Goal: Task Accomplishment & Management: Complete application form

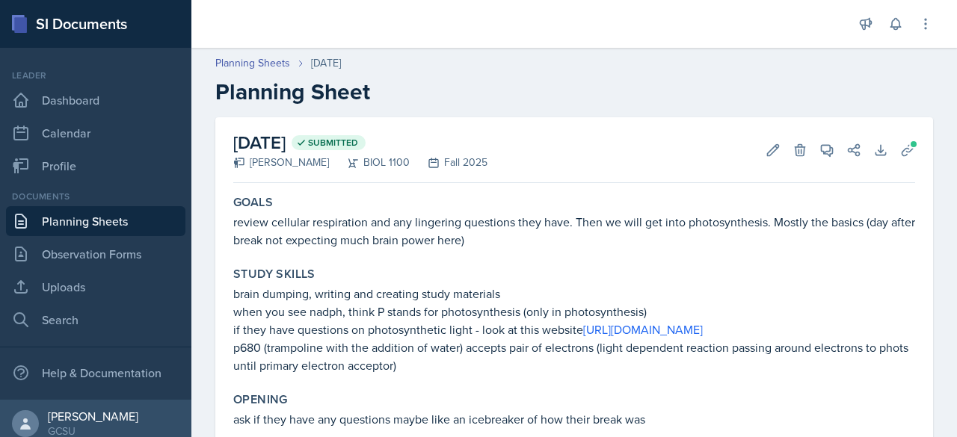
scroll to position [246, 0]
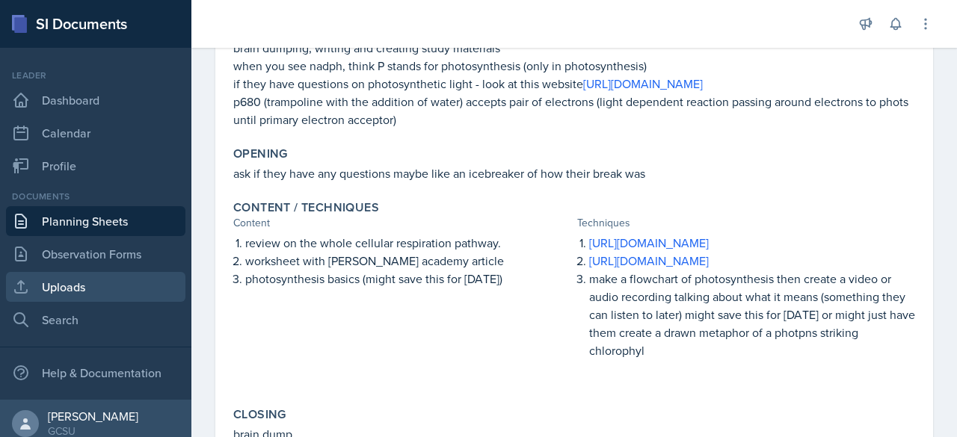
click at [76, 285] on link "Uploads" at bounding box center [95, 287] width 179 height 30
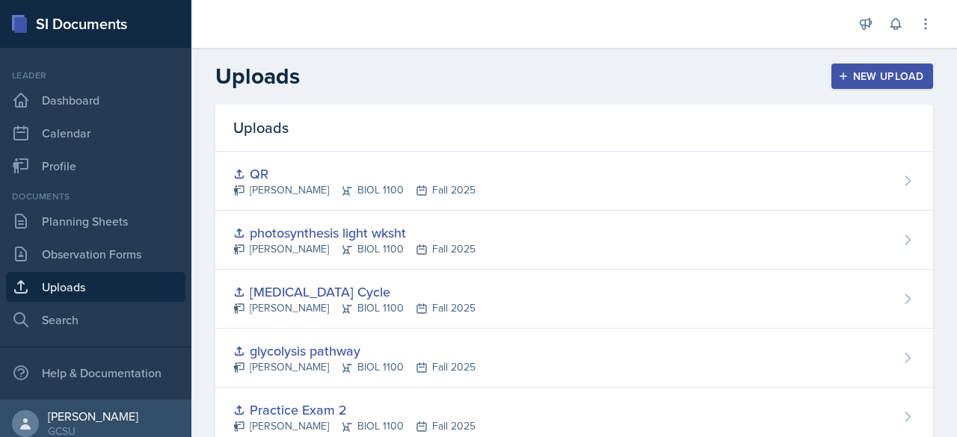
click at [879, 78] on div "New Upload" at bounding box center [882, 76] width 83 height 12
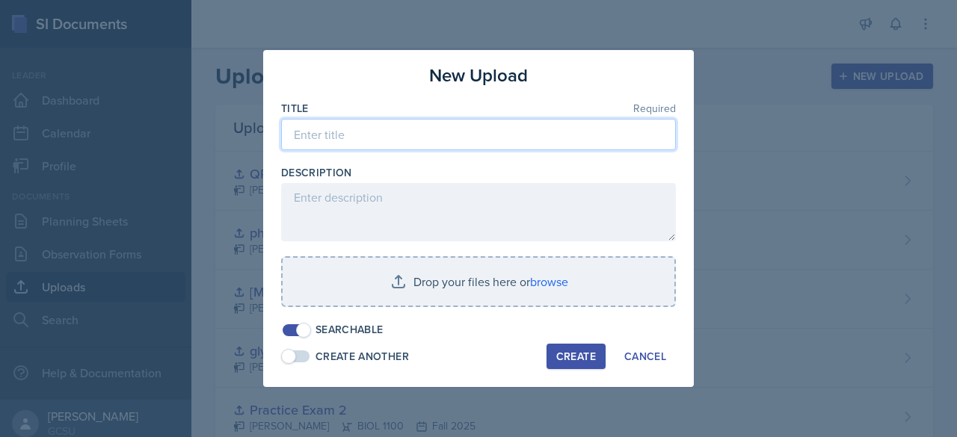
click at [538, 145] on input at bounding box center [478, 134] width 395 height 31
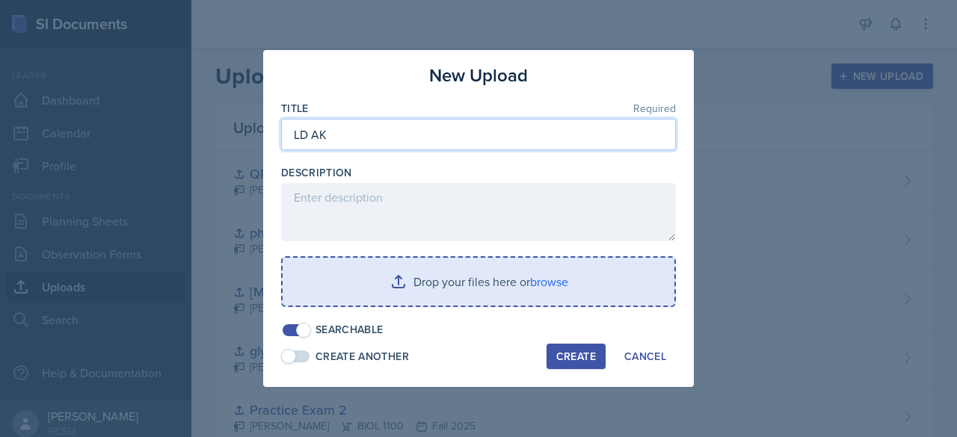
type input "LD AK"
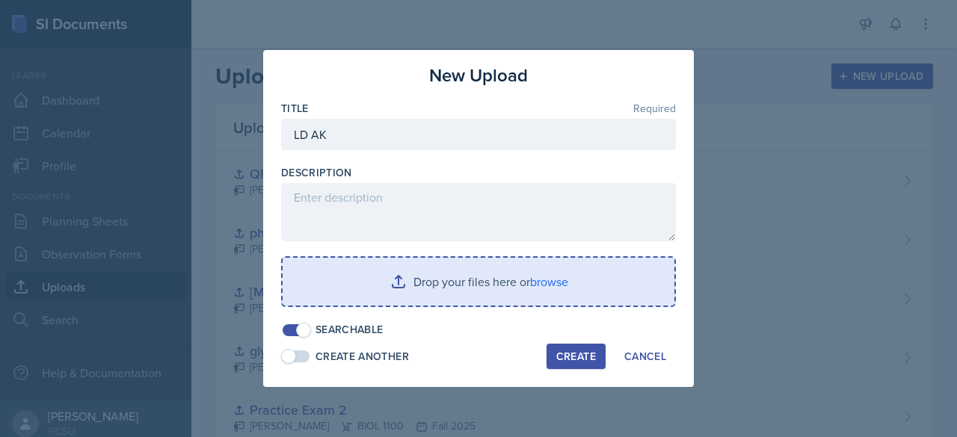
click at [447, 286] on input "file" at bounding box center [479, 282] width 392 height 48
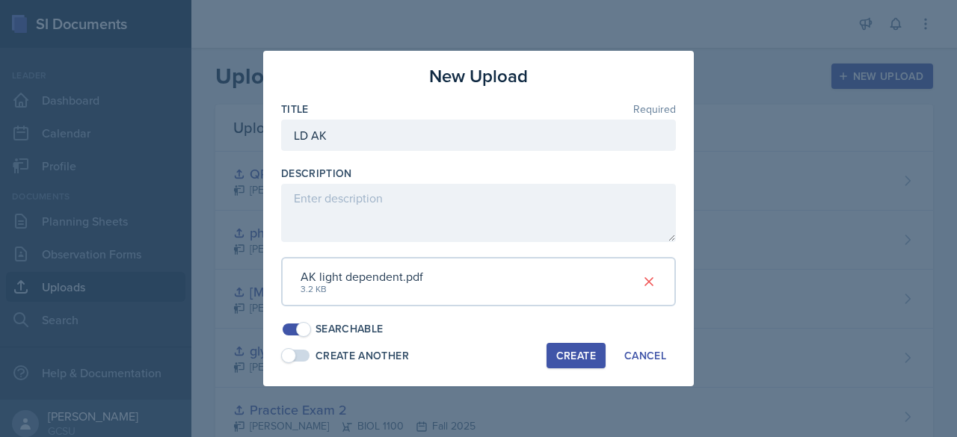
click at [576, 354] on div "Create" at bounding box center [576, 356] width 40 height 12
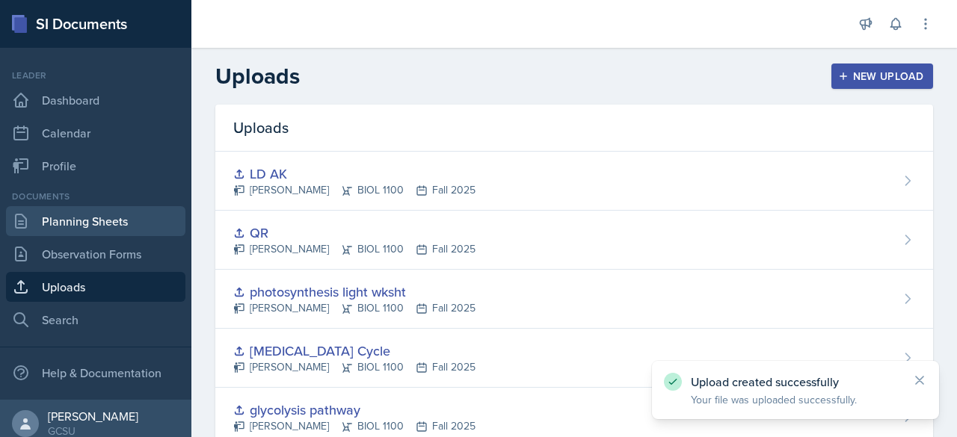
click at [99, 229] on link "Planning Sheets" at bounding box center [95, 221] width 179 height 30
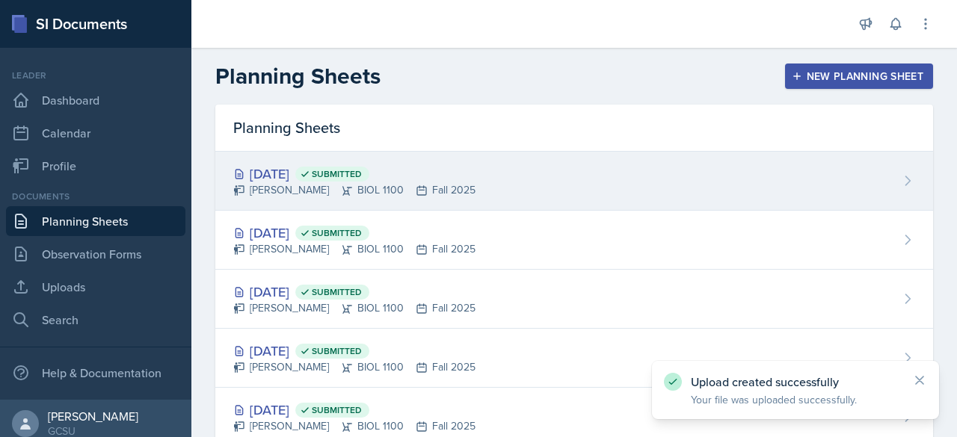
click at [311, 171] on div "[DATE] Submitted" at bounding box center [354, 174] width 242 height 20
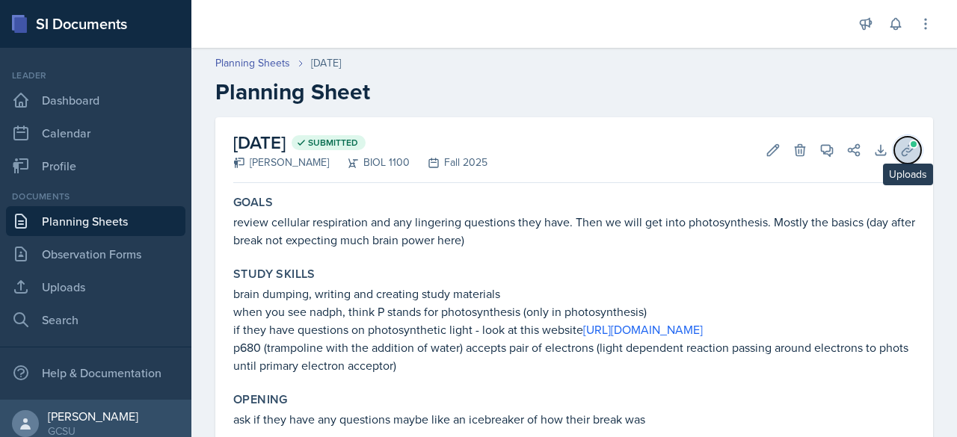
click at [901, 152] on icon at bounding box center [907, 150] width 15 height 15
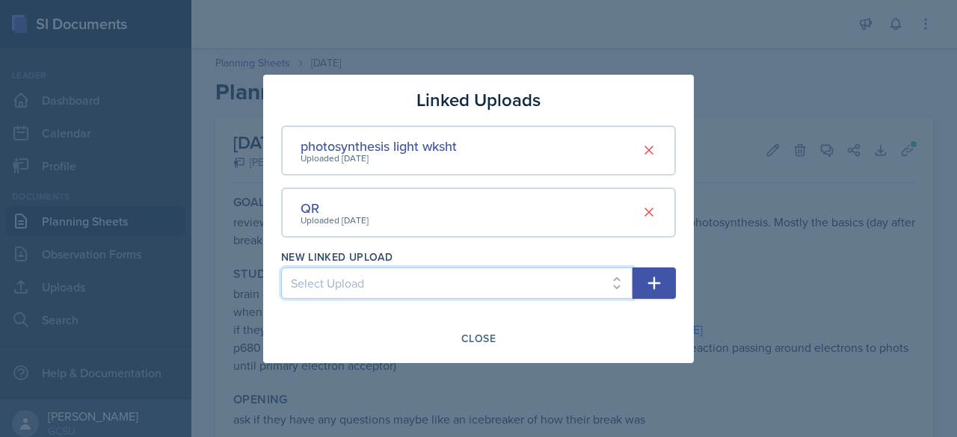
click at [608, 283] on select "Select Upload [MEDICAL_DATA] to organ Chapter 5 review Ch 5 energy review Study…" at bounding box center [456, 283] width 351 height 31
select select "04271f33-37bc-49dd-a7ae-0823ce0da117"
click at [281, 268] on select "Select Upload [MEDICAL_DATA] to organ Chapter 5 review Ch 5 energy review Study…" at bounding box center [456, 283] width 351 height 31
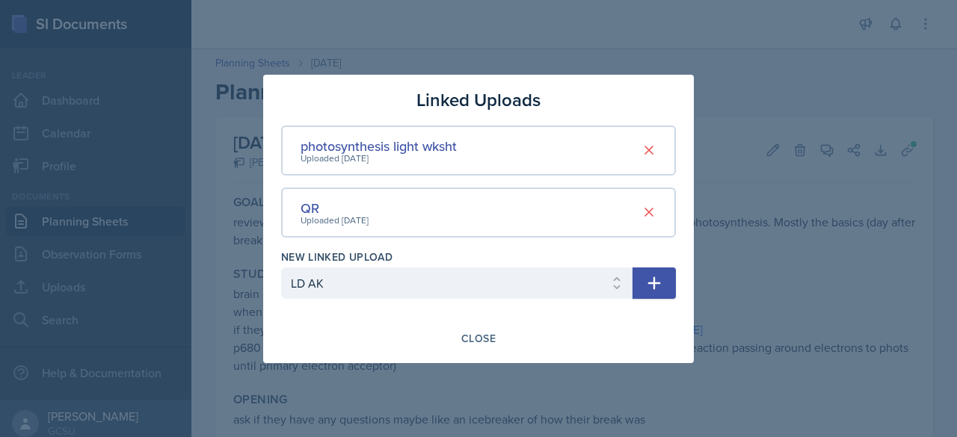
click at [656, 288] on icon "button" at bounding box center [654, 283] width 18 height 18
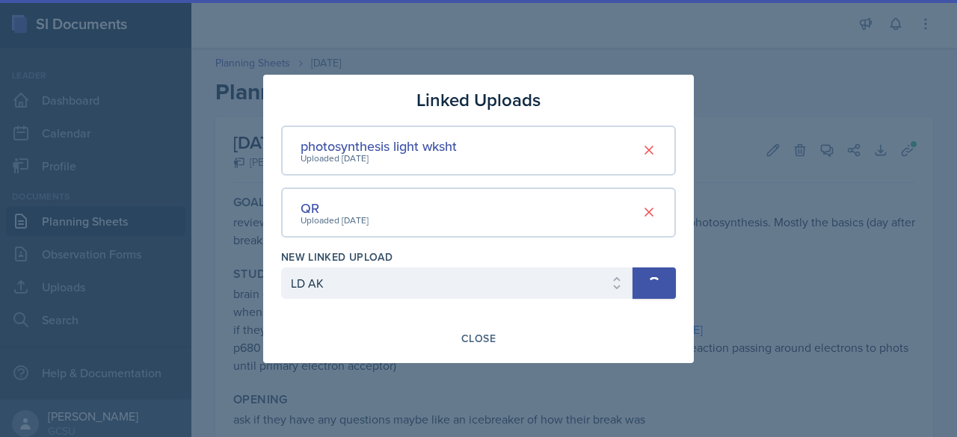
select select
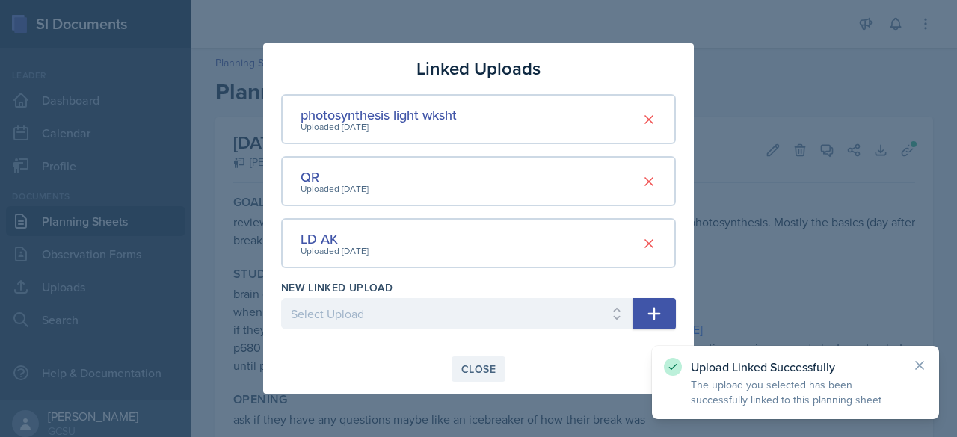
click at [488, 367] on div "Close" at bounding box center [478, 369] width 34 height 12
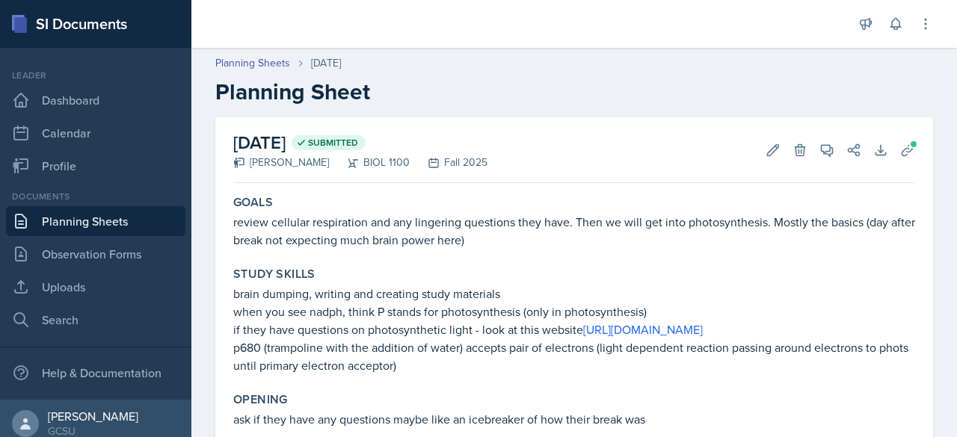
click at [110, 235] on link "Planning Sheets" at bounding box center [95, 221] width 179 height 30
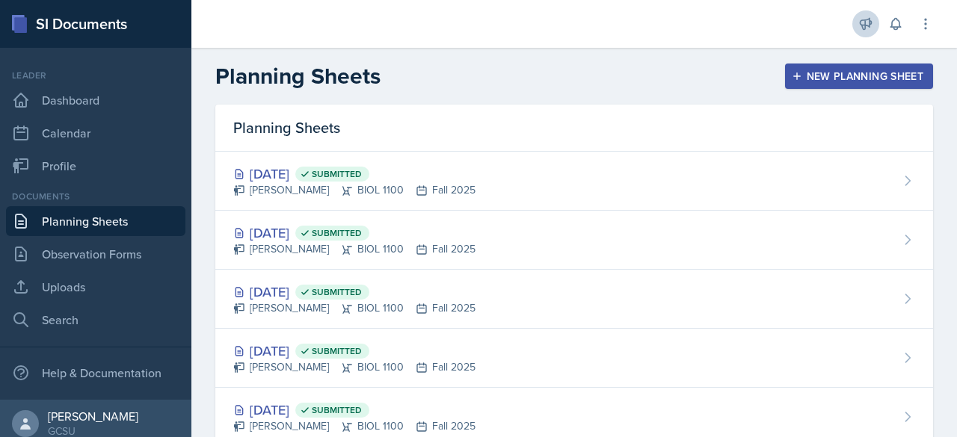
click at [871, 27] on icon at bounding box center [865, 23] width 15 height 15
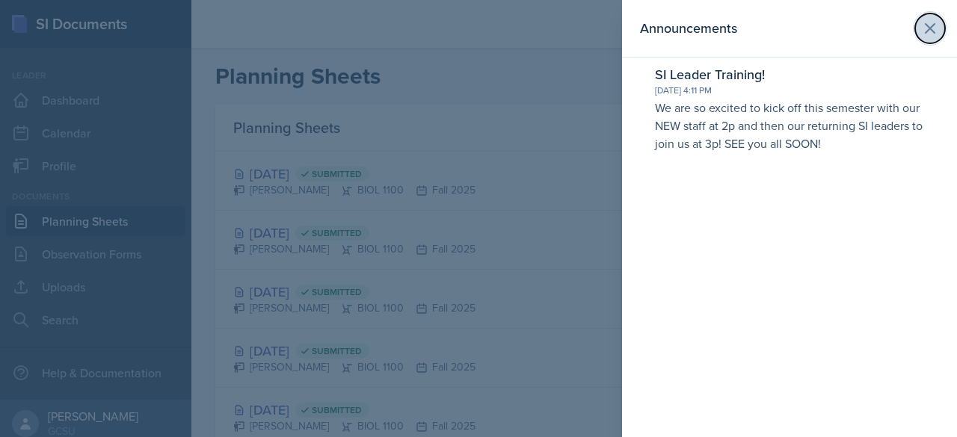
click at [932, 28] on icon at bounding box center [930, 28] width 18 height 18
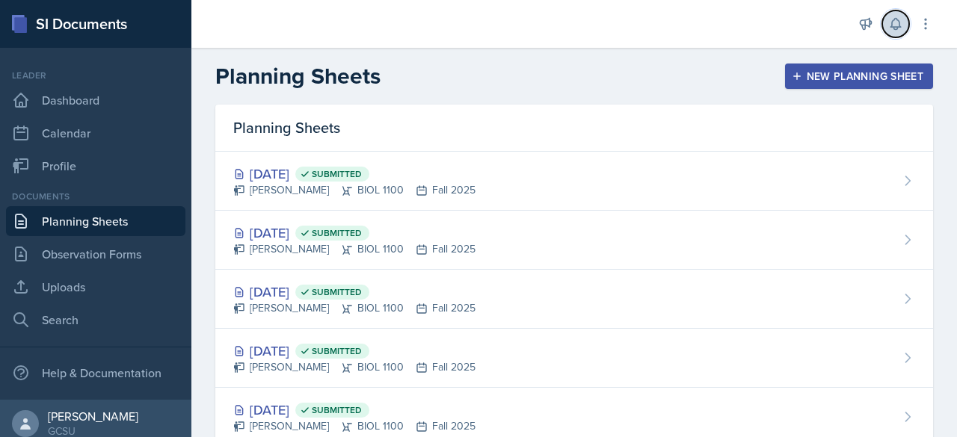
click at [896, 27] on icon at bounding box center [895, 24] width 10 height 11
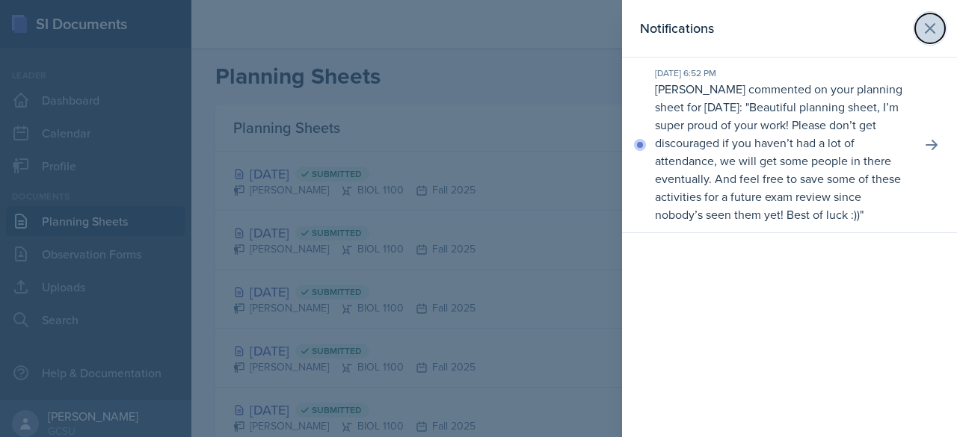
click at [927, 25] on icon at bounding box center [929, 28] width 9 height 9
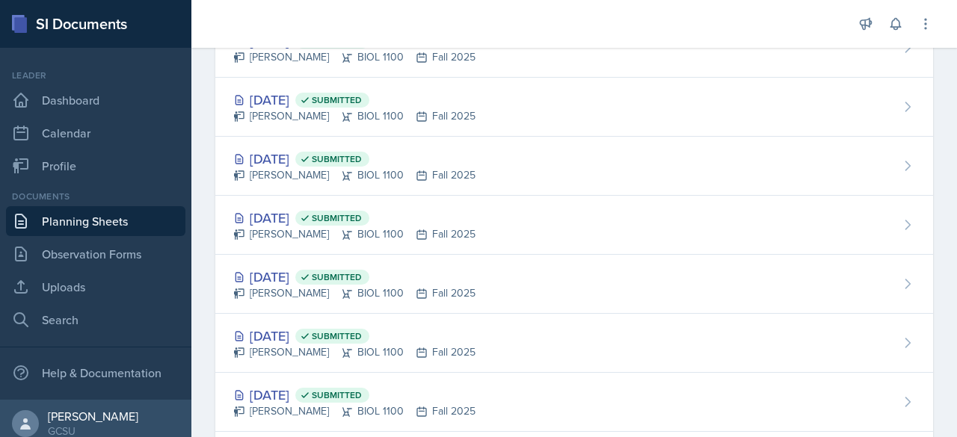
scroll to position [530, 0]
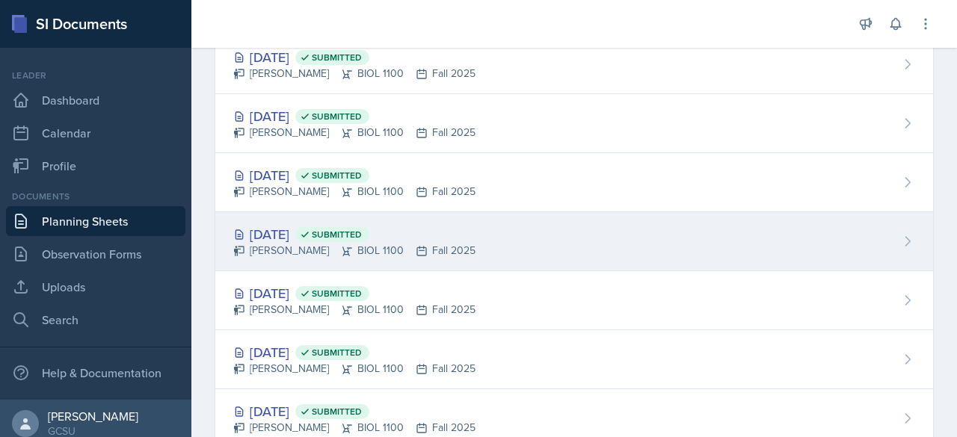
click at [308, 232] on div "[DATE] Submitted" at bounding box center [354, 234] width 242 height 20
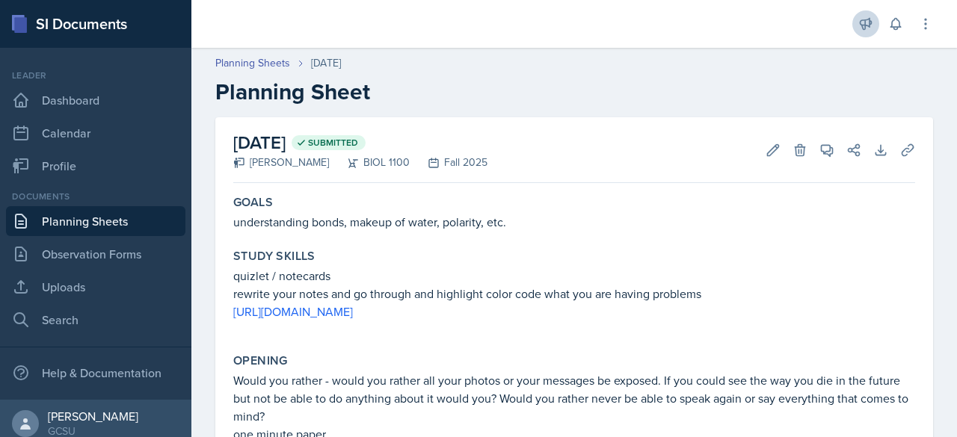
click at [868, 27] on icon at bounding box center [865, 23] width 15 height 15
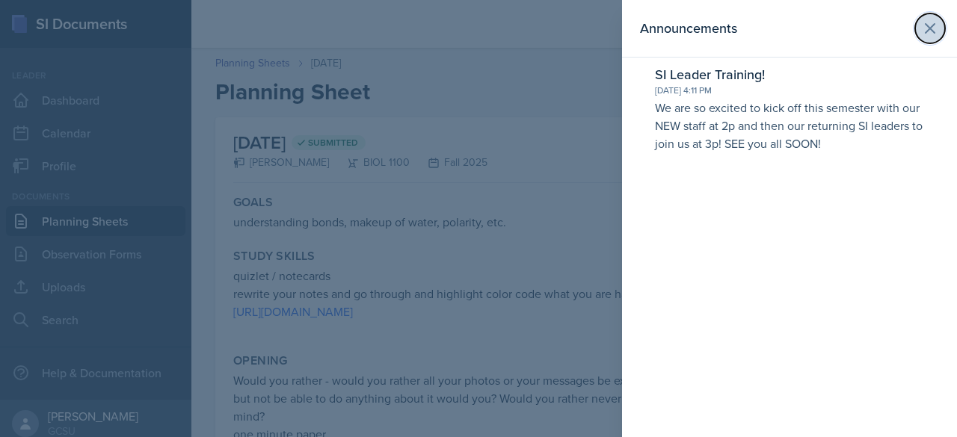
click at [930, 28] on icon at bounding box center [929, 28] width 9 height 9
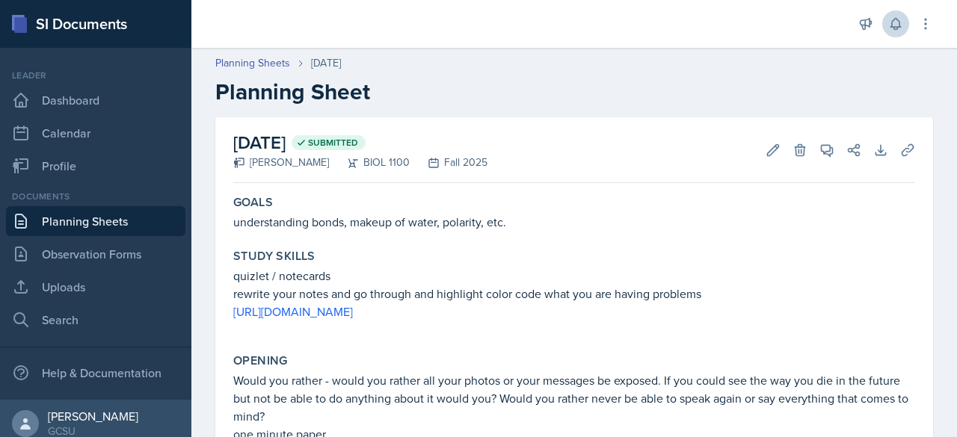
click at [899, 22] on icon at bounding box center [895, 24] width 10 height 11
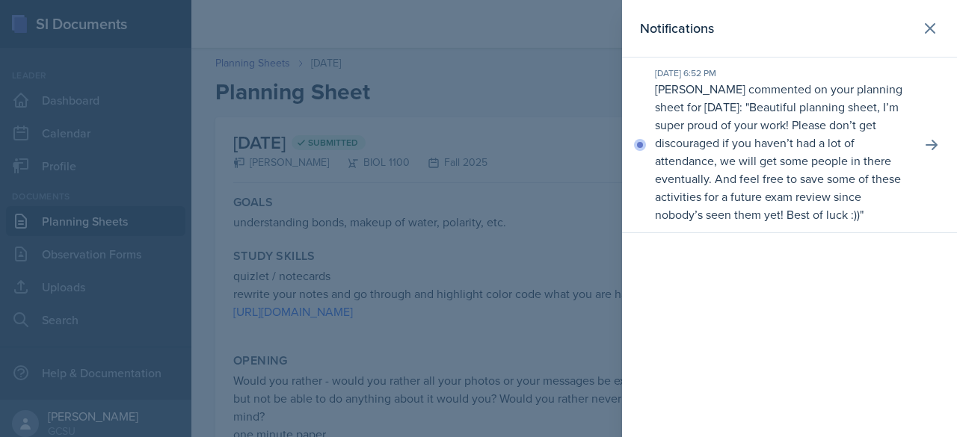
click at [804, 149] on p "Beautiful planning sheet, I’m super proud of your work! Please don’t get discou…" at bounding box center [778, 161] width 246 height 124
click at [931, 144] on icon at bounding box center [931, 145] width 12 height 10
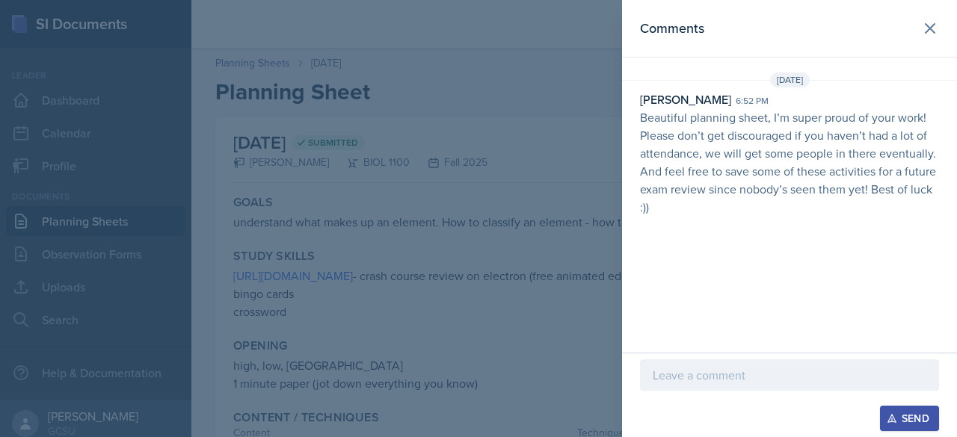
click at [937, 13] on header "Comments" at bounding box center [789, 29] width 335 height 58
click at [928, 29] on icon at bounding box center [929, 28] width 9 height 9
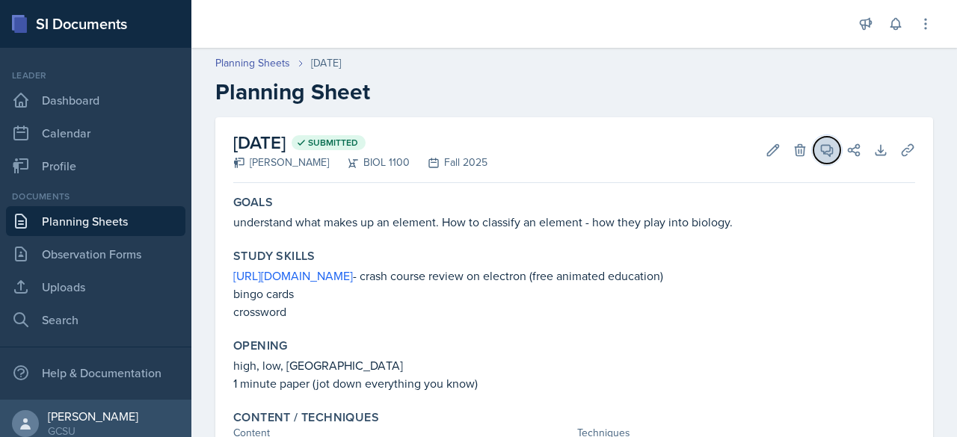
click at [819, 147] on icon at bounding box center [826, 150] width 15 height 15
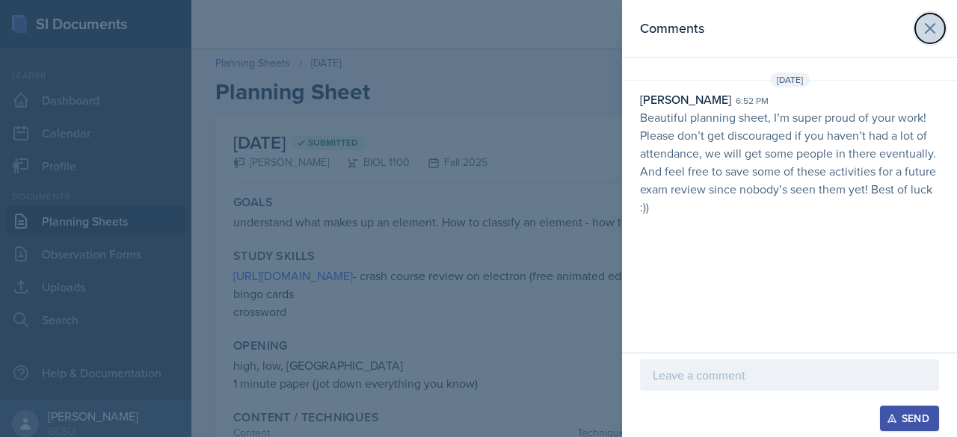
click at [925, 33] on icon at bounding box center [929, 28] width 9 height 9
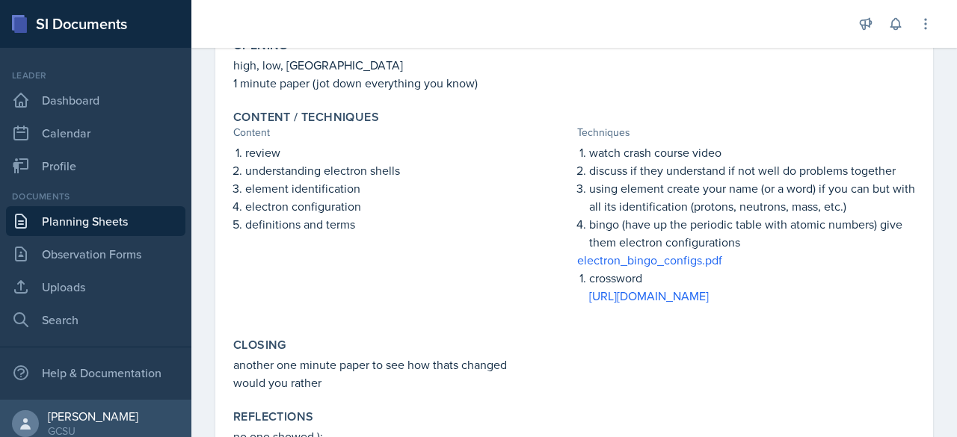
scroll to position [301, 0]
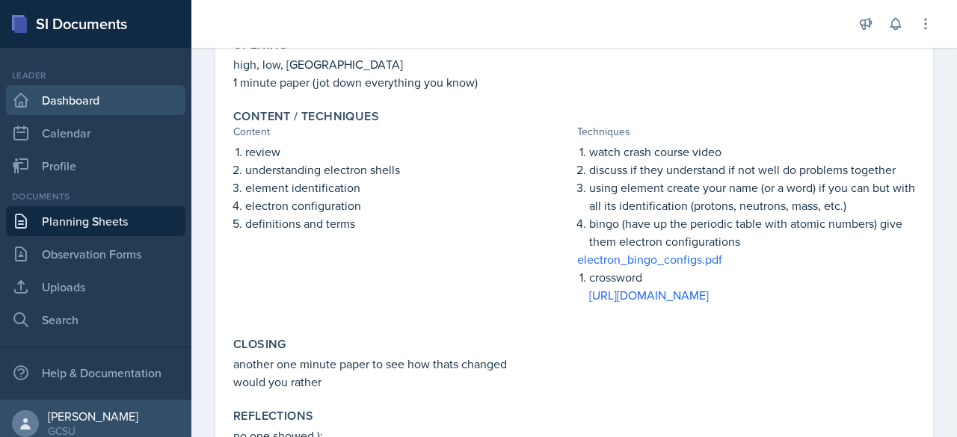
click at [99, 101] on link "Dashboard" at bounding box center [95, 100] width 179 height 30
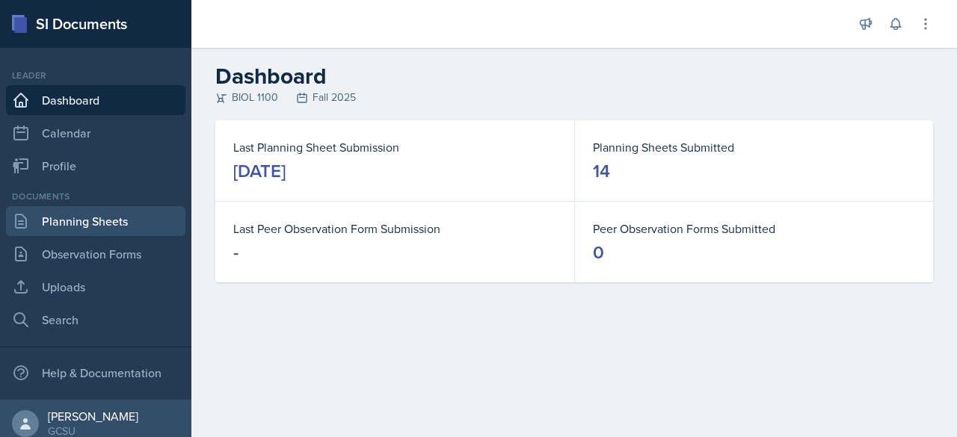
click at [110, 228] on link "Planning Sheets" at bounding box center [95, 221] width 179 height 30
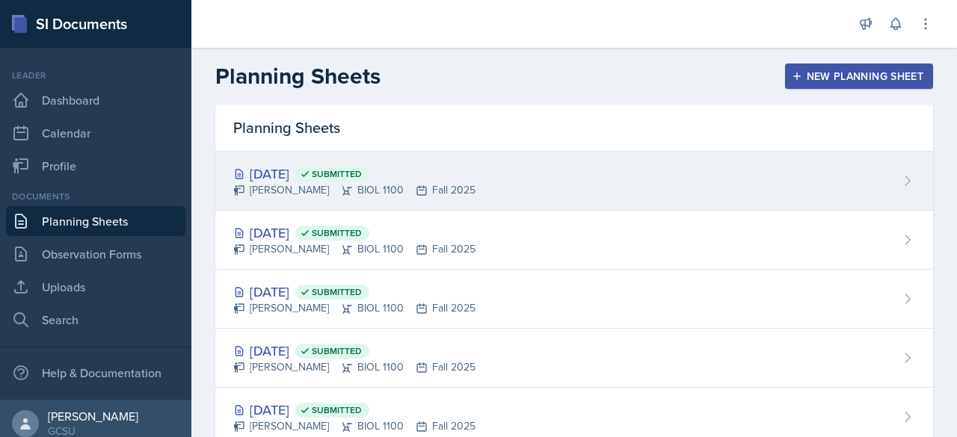
click at [302, 192] on div "[PERSON_NAME] BIOL 1100 Fall 2025" at bounding box center [354, 190] width 242 height 16
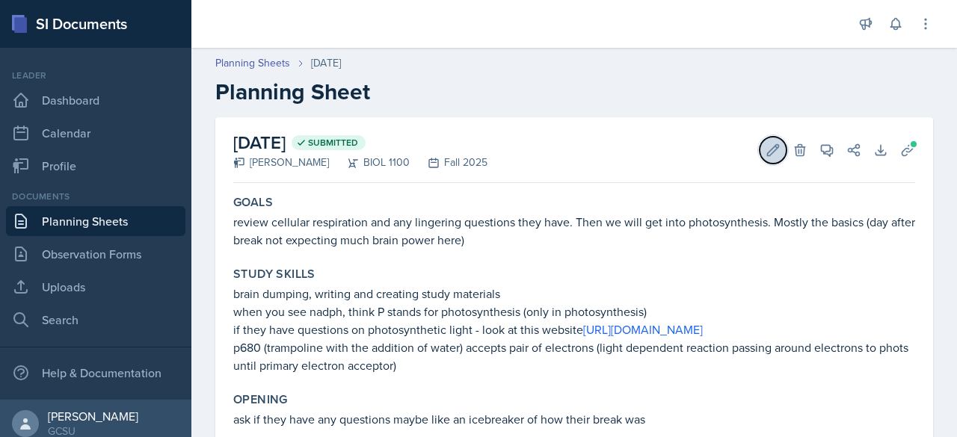
click at [765, 149] on icon at bounding box center [772, 150] width 15 height 15
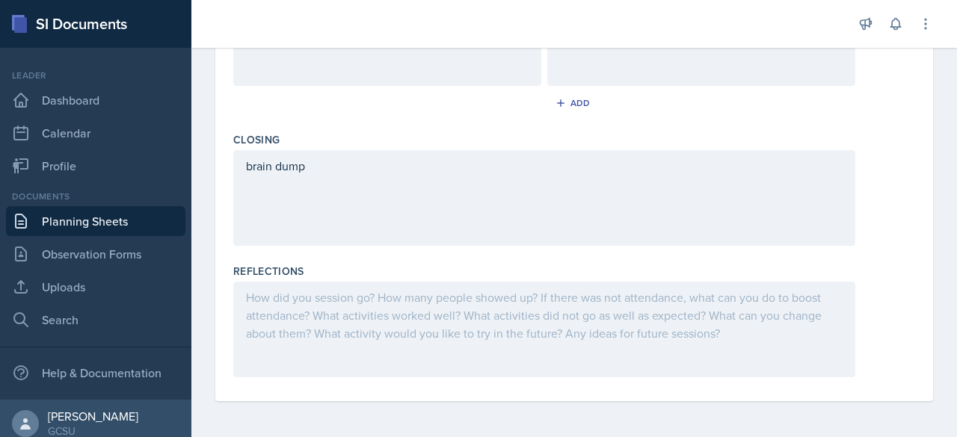
click at [744, 61] on p at bounding box center [701, 52] width 283 height 18
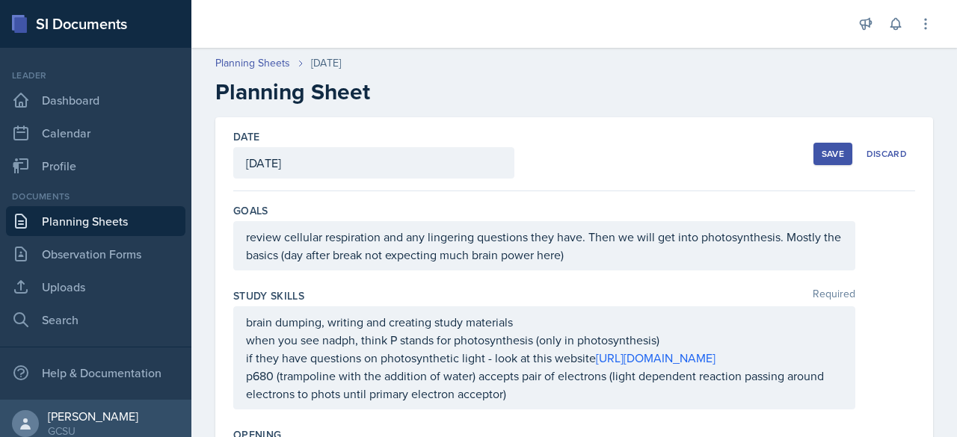
click at [825, 158] on div "Save" at bounding box center [832, 154] width 22 height 12
